Goal: Task Accomplishment & Management: Use online tool/utility

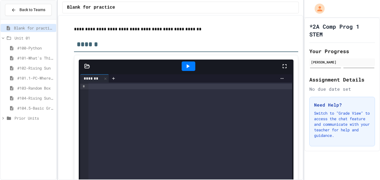
click at [125, 82] on div at bounding box center [198, 78] width 178 height 8
click at [33, 108] on span "#104.5-Basic Graphics Review" at bounding box center [35, 108] width 37 height 6
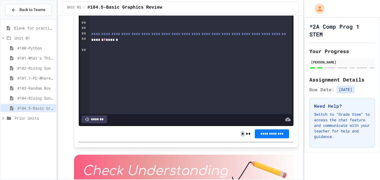
scroll to position [1262, 0]
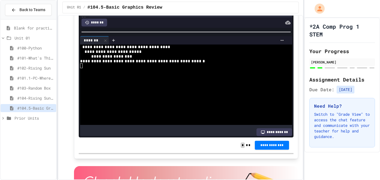
scroll to position [18, 0]
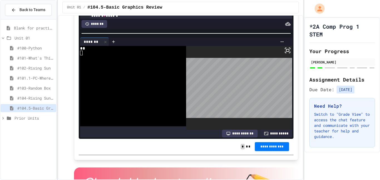
scroll to position [31, 0]
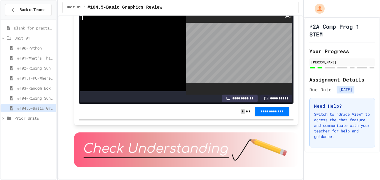
scroll to position [1270, 0]
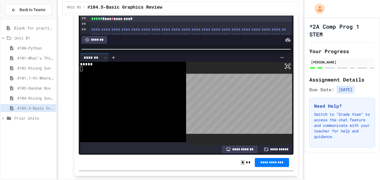
scroll to position [1232, 0]
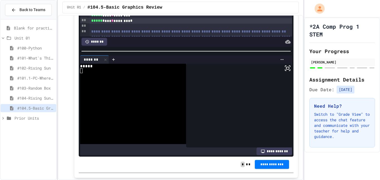
click at [97, 29] on div at bounding box center [191, 27] width 203 height 6
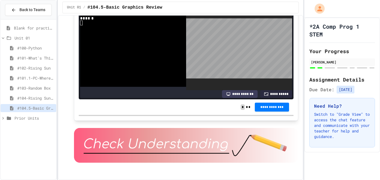
scroll to position [49, 0]
